Goal: Task Accomplishment & Management: Use online tool/utility

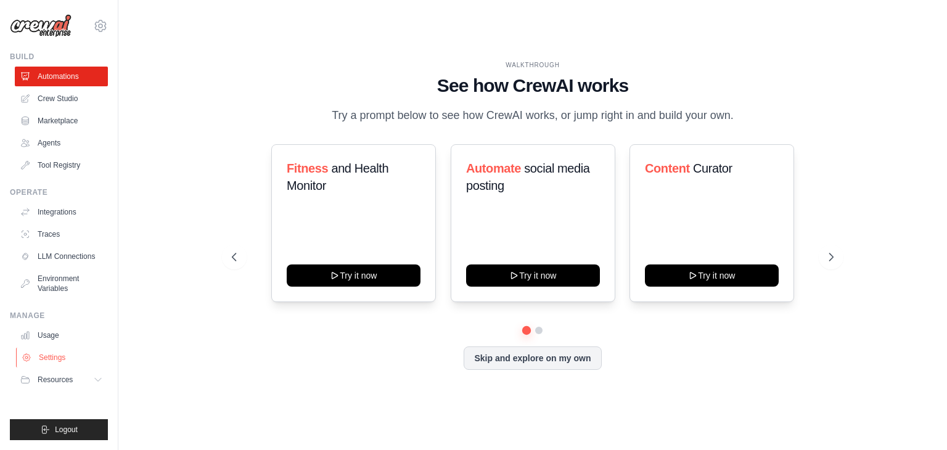
click at [65, 351] on link "Settings" at bounding box center [62, 358] width 93 height 20
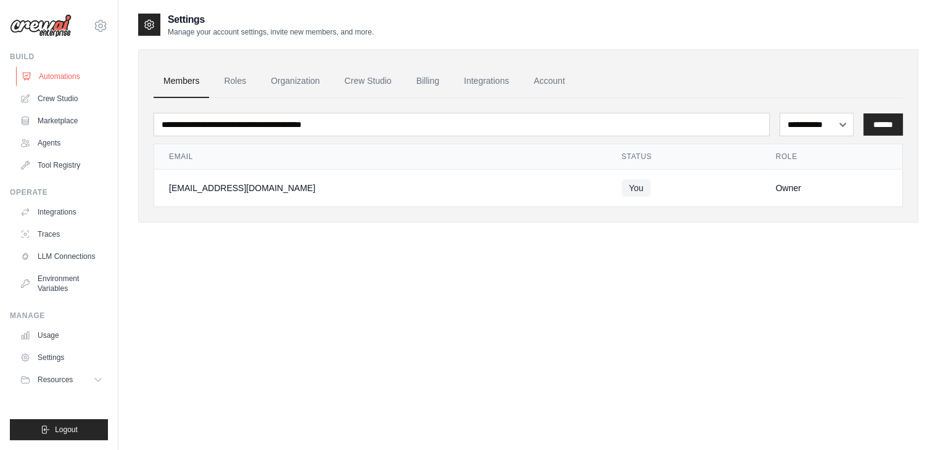
click at [56, 71] on link "Automations" at bounding box center [62, 77] width 93 height 20
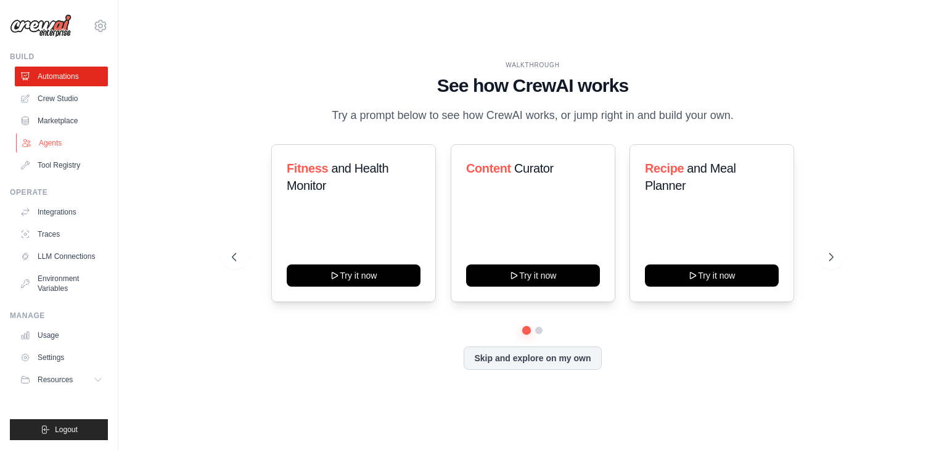
click at [58, 138] on link "Agents" at bounding box center [62, 143] width 93 height 20
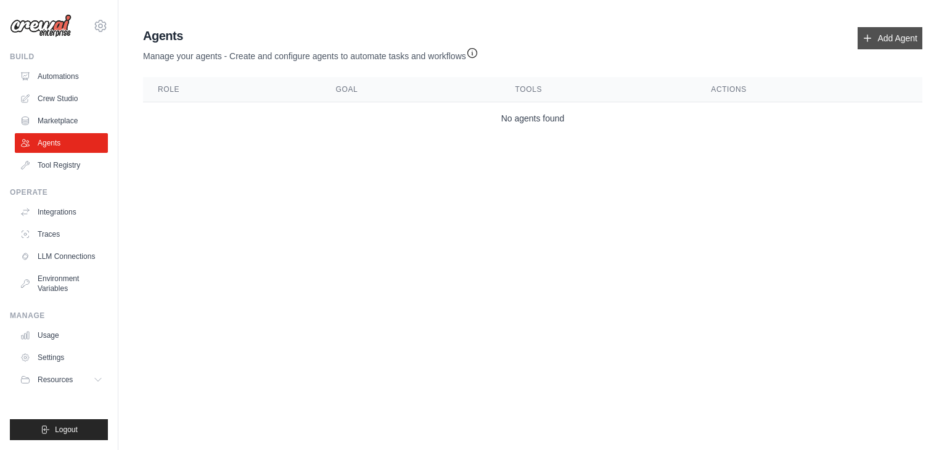
click at [858, 40] on link "Add Agent" at bounding box center [890, 38] width 65 height 22
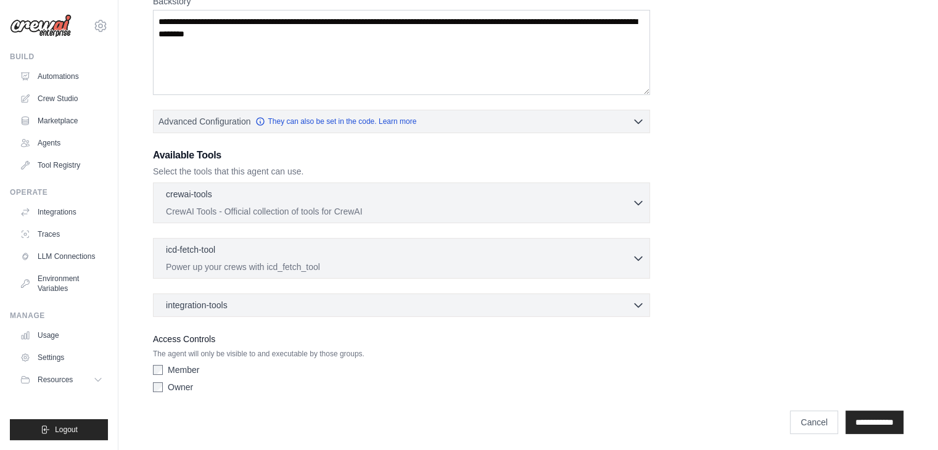
scroll to position [210, 0]
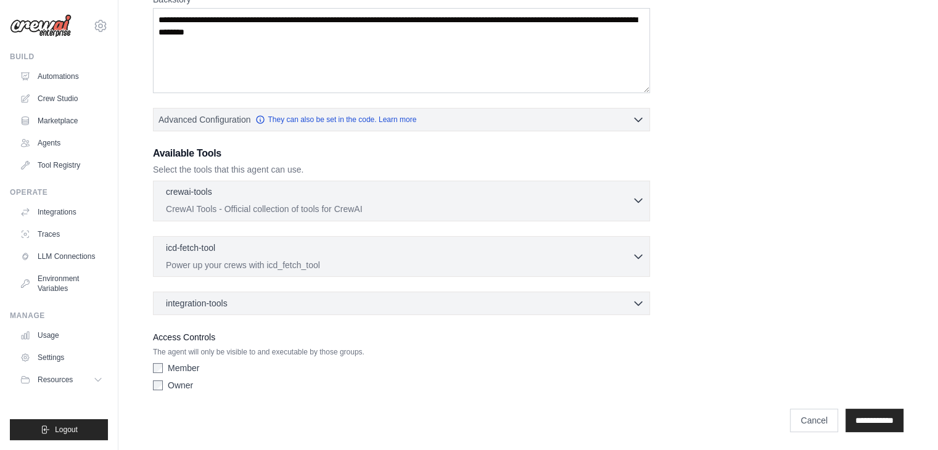
click at [286, 200] on div "crewai-tools 0 selected CrewAI Tools - Official collection of tools for CrewAI" at bounding box center [399, 201] width 466 height 30
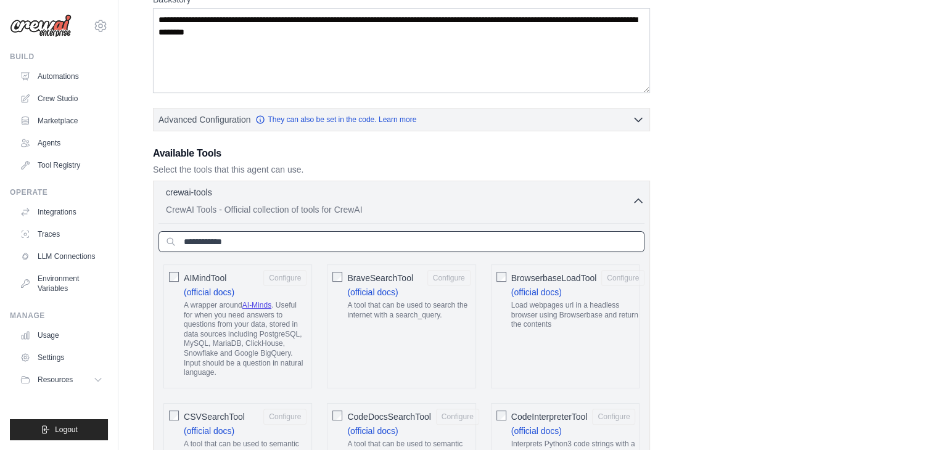
click at [248, 234] on input "text" at bounding box center [401, 241] width 486 height 21
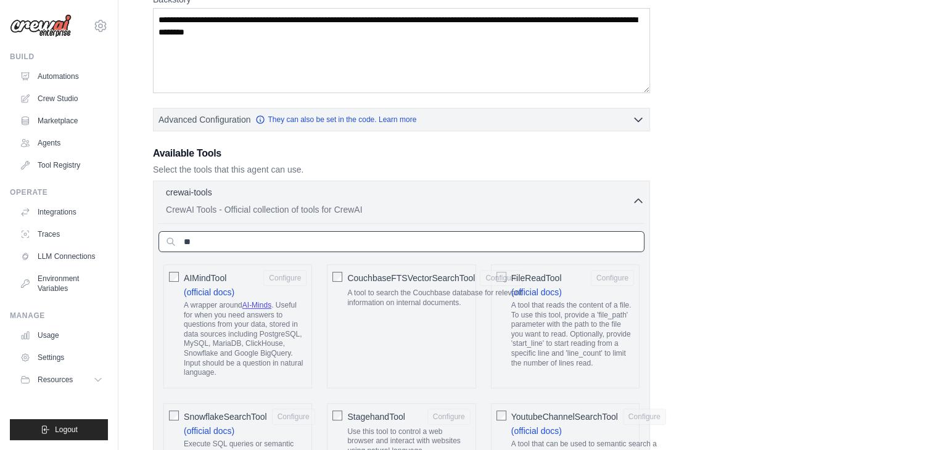
type input "*"
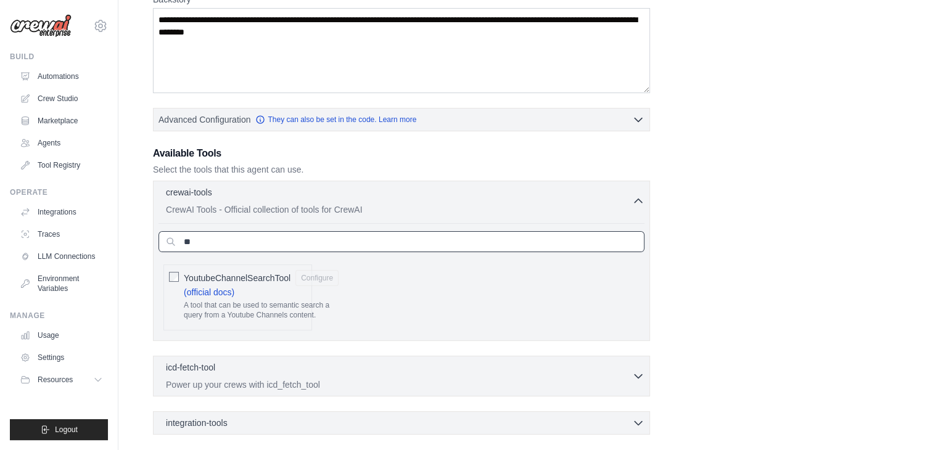
type input "*"
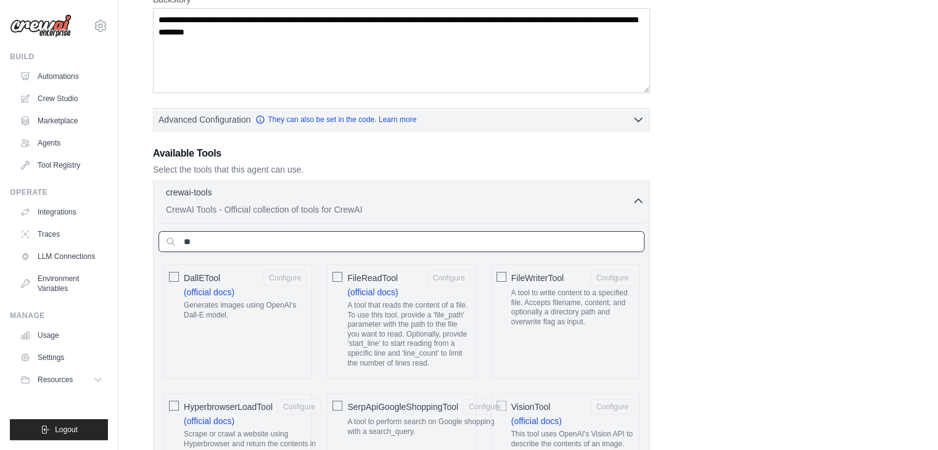
type input "*"
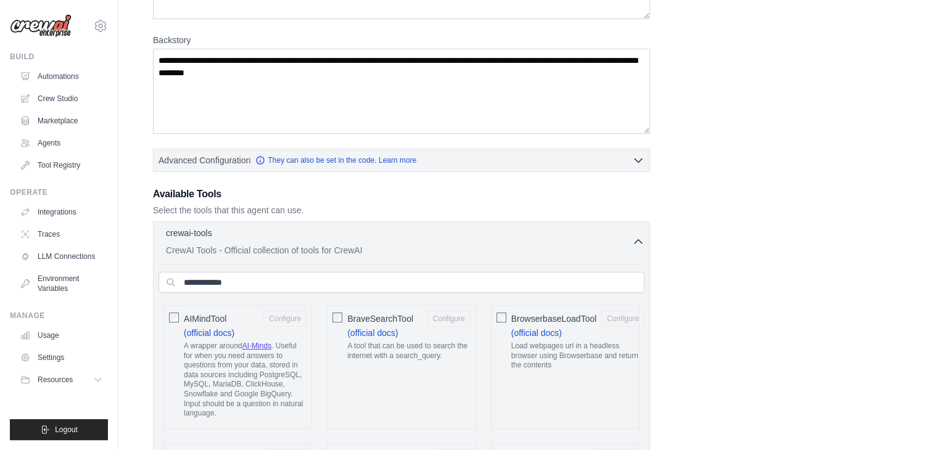
scroll to position [148, 0]
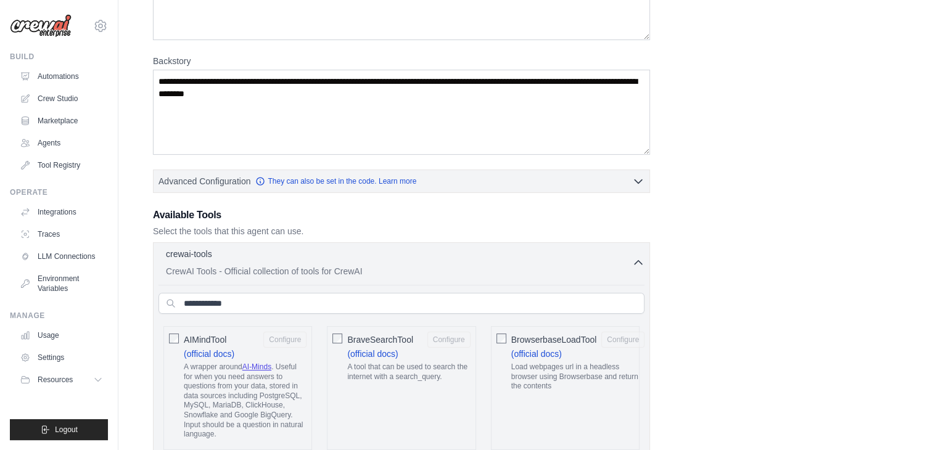
drag, startPoint x: 266, startPoint y: 289, endPoint x: 257, endPoint y: 299, distance: 14.0
click at [254, 300] on input "text" at bounding box center [401, 303] width 486 height 21
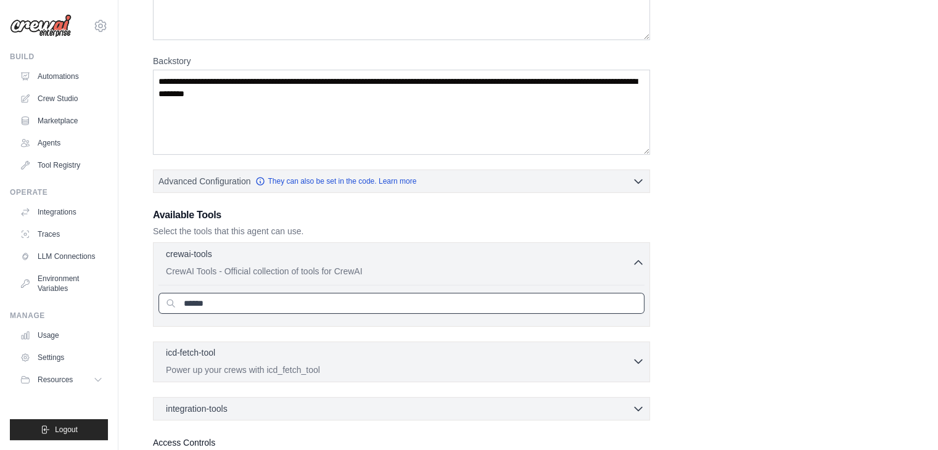
type input "******"
click at [263, 364] on p "Power up your crews with icd_fetch_tool" at bounding box center [399, 370] width 466 height 12
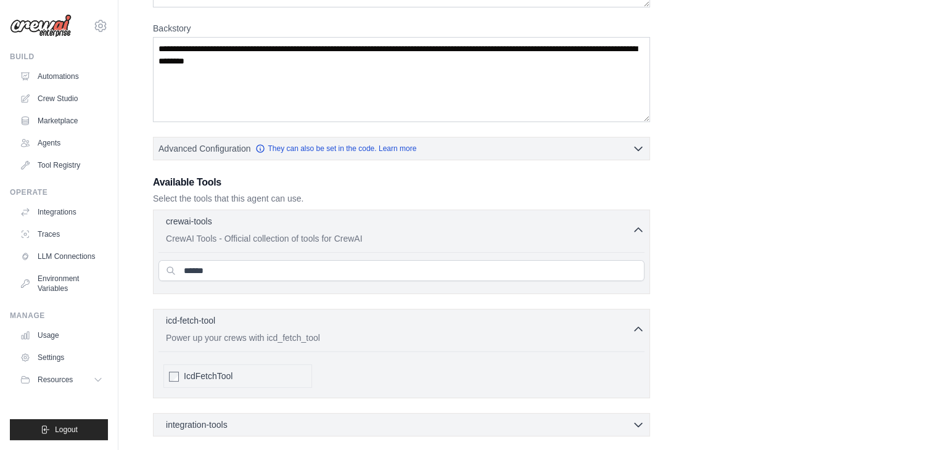
scroll to position [210, 0]
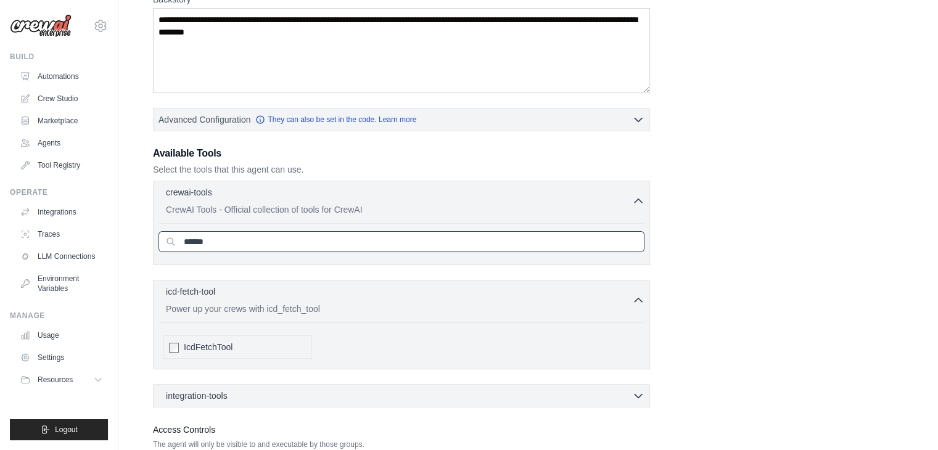
drag, startPoint x: 221, startPoint y: 242, endPoint x: 165, endPoint y: 245, distance: 55.5
click at [165, 245] on input "******" at bounding box center [401, 241] width 486 height 21
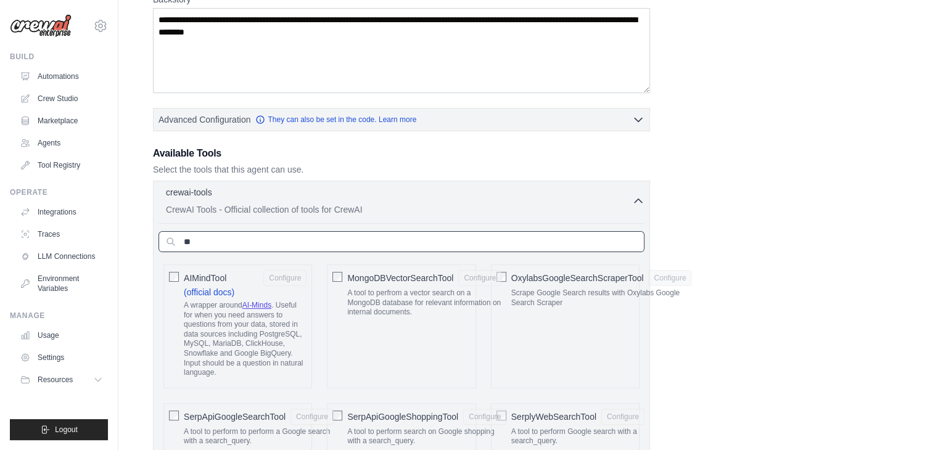
type input "*"
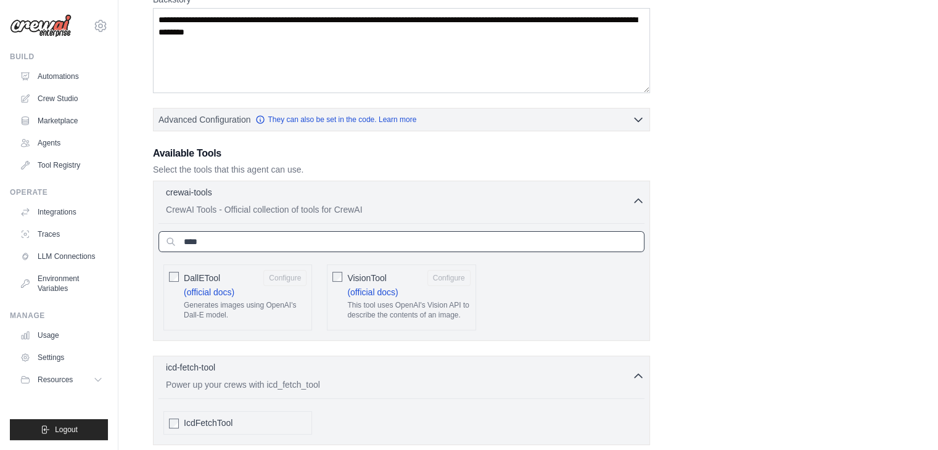
type input "****"
